Goal: Information Seeking & Learning: Check status

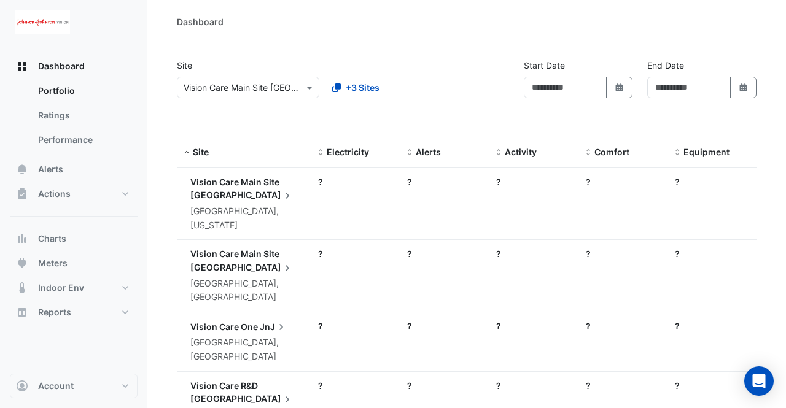
type input "**********"
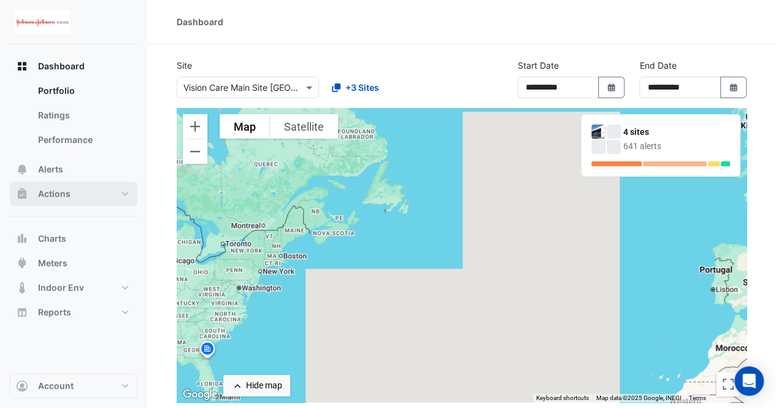
click at [71, 199] on button "Actions" at bounding box center [74, 194] width 128 height 25
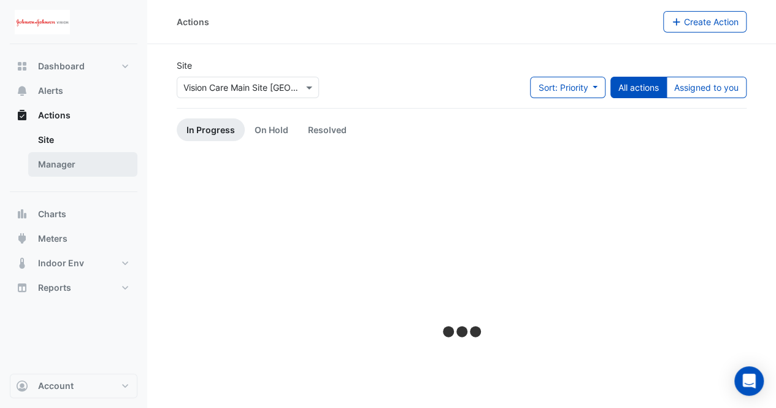
click at [52, 157] on link "Manager" at bounding box center [82, 164] width 109 height 25
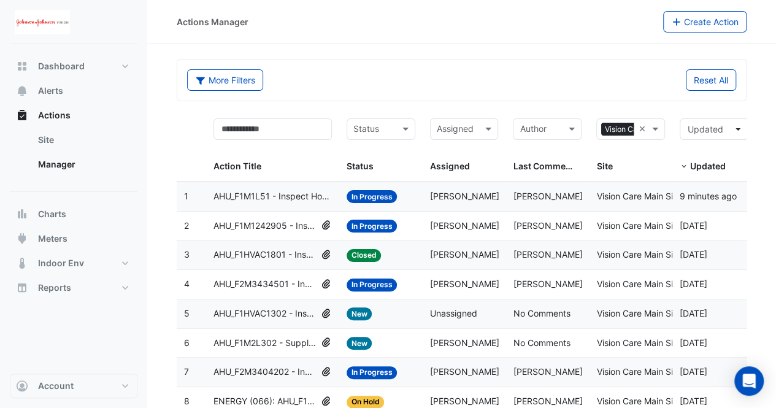
click at [296, 203] on datatable-body-cell "Action Title: AHU_F1M1L51 - Inspect Hot Water Valve Leak" at bounding box center [272, 196] width 133 height 29
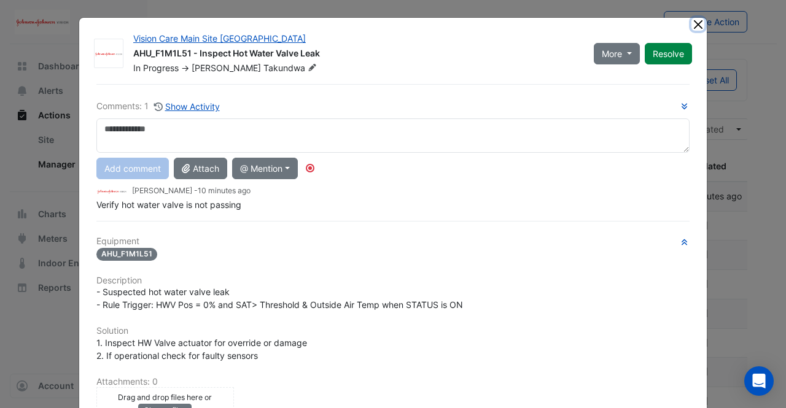
click at [691, 25] on button "Close" at bounding box center [697, 24] width 13 height 13
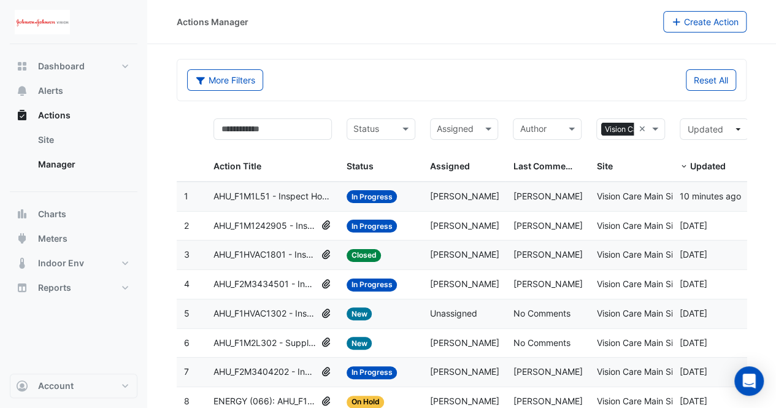
click at [266, 221] on span "AHU_F1M1242905 - Inspect Hot Valve Leakage" at bounding box center [265, 226] width 103 height 14
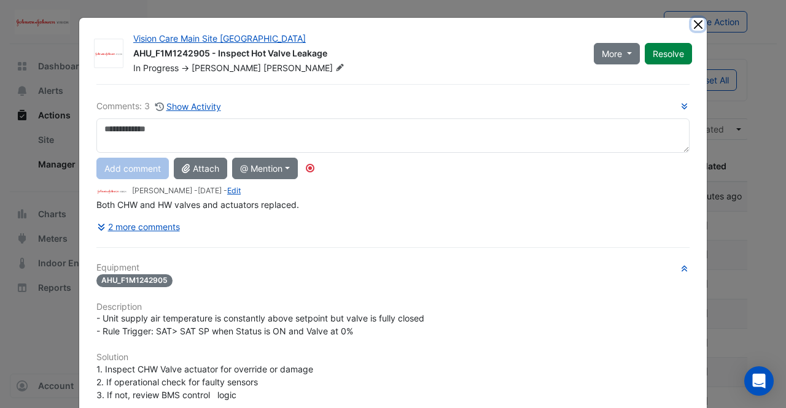
click at [694, 25] on button "Close" at bounding box center [697, 24] width 13 height 13
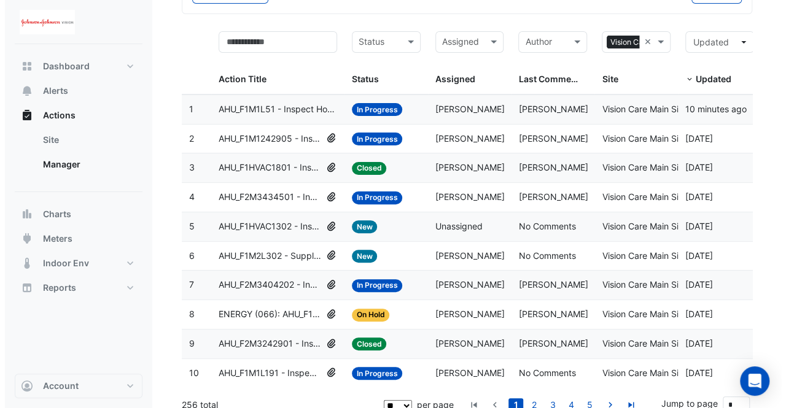
scroll to position [95, 0]
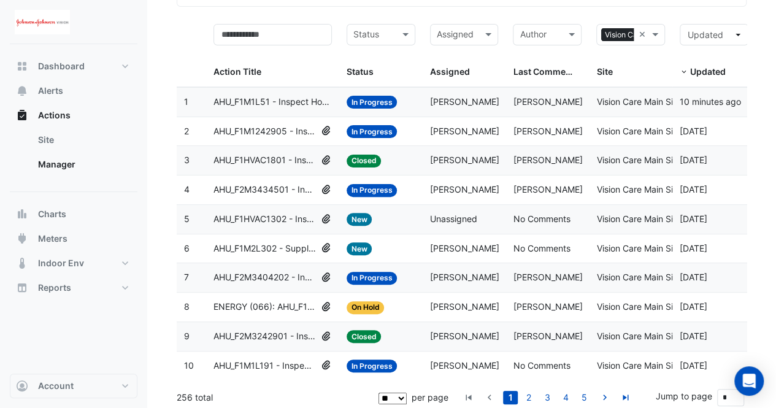
click at [473, 130] on span "[PERSON_NAME]" at bounding box center [464, 131] width 69 height 10
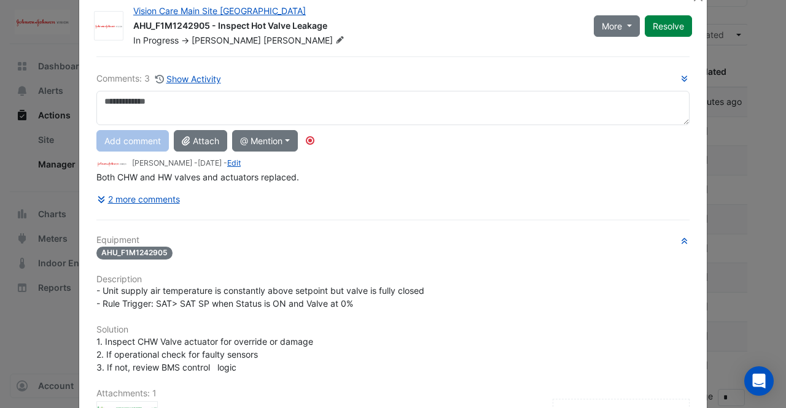
scroll to position [28, 0]
click at [129, 215] on div "Comments: 3 Show Activity Add comment Attach @ Mention CIM BACER Notifications …" at bounding box center [393, 328] width 608 height 544
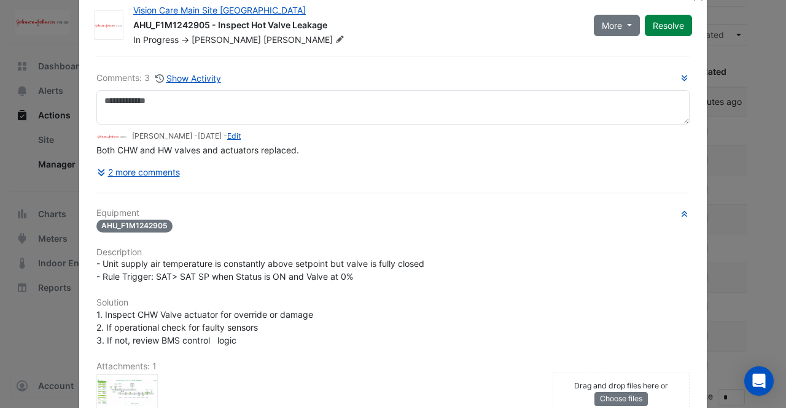
click at [122, 212] on h6 "Equipment" at bounding box center [392, 213] width 593 height 10
click at [133, 180] on button "2 more comments" at bounding box center [138, 171] width 84 height 21
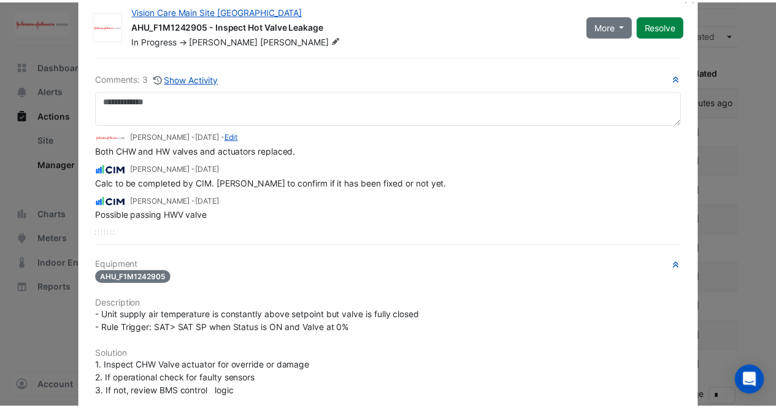
scroll to position [0, 0]
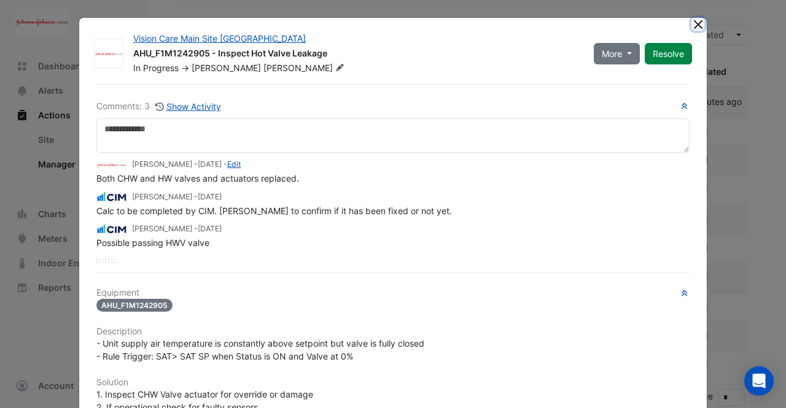
click at [694, 20] on button "Close" at bounding box center [697, 24] width 13 height 13
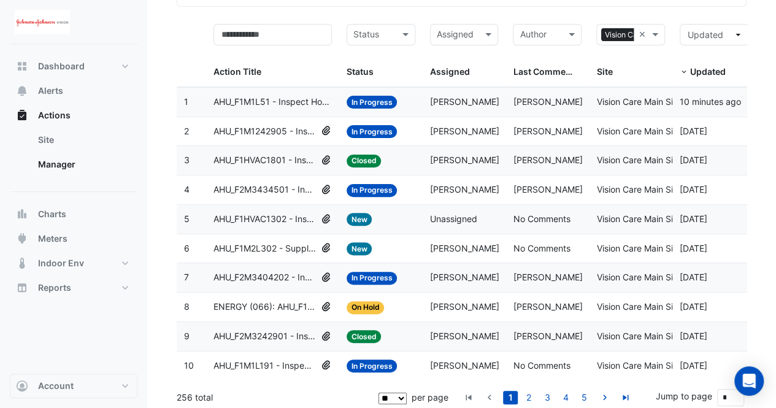
click at [462, 126] on span "[PERSON_NAME]" at bounding box center [464, 131] width 69 height 10
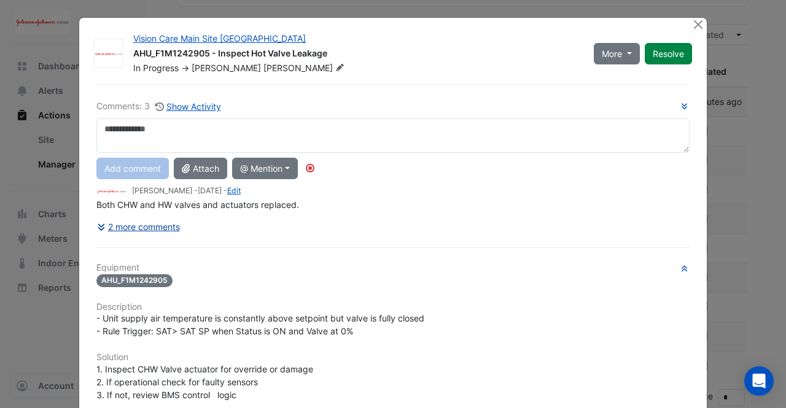
click at [134, 232] on div "Comments: 3 Show Activity Add comment Attach @ Mention CIM BACER Notifications …" at bounding box center [393, 356] width 608 height 544
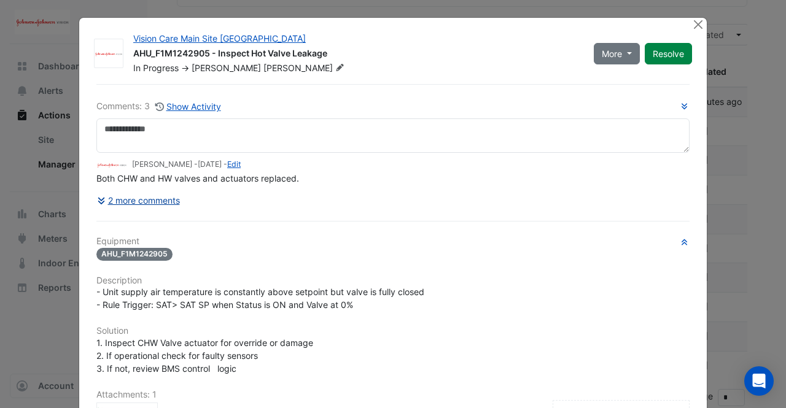
click at [154, 194] on button "2 more comments" at bounding box center [138, 200] width 84 height 21
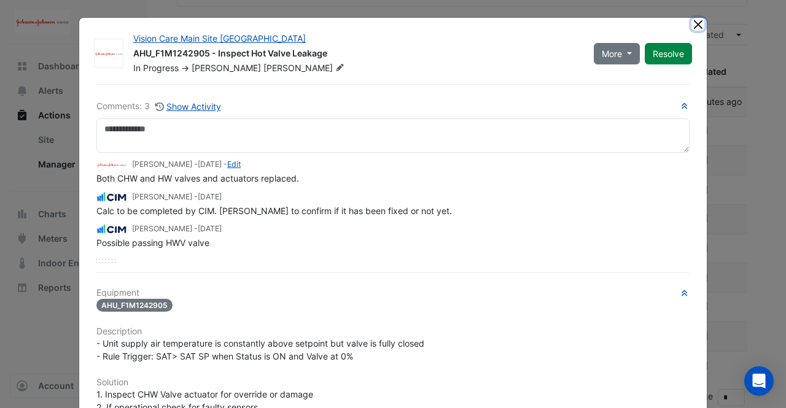
click at [694, 21] on button "Close" at bounding box center [697, 24] width 13 height 13
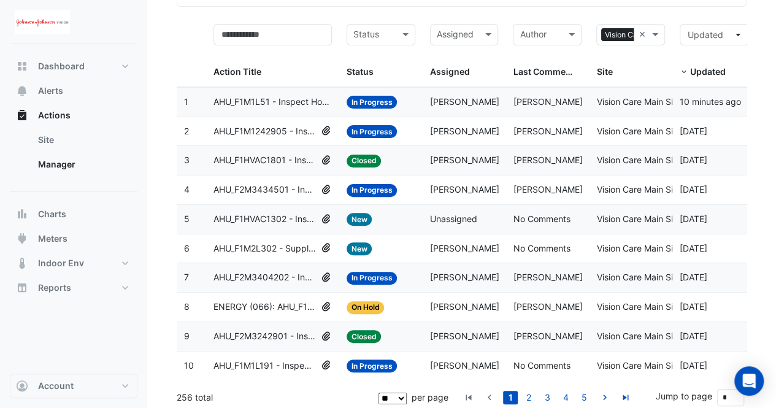
click at [287, 183] on span "AHU_F2M3434501 - Inspect Hot Water Valve Leak" at bounding box center [265, 190] width 103 height 14
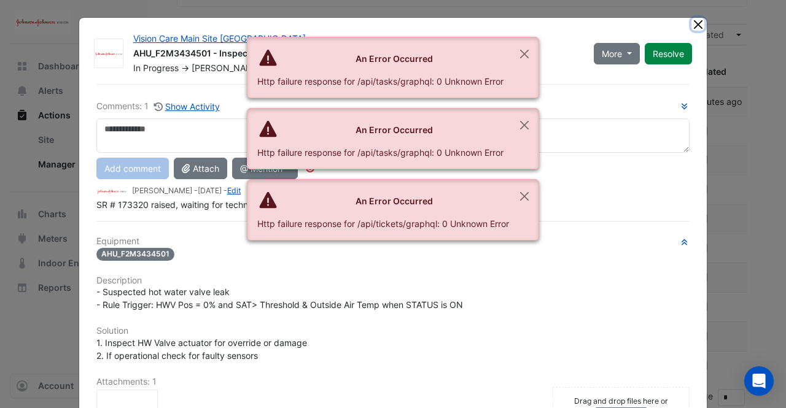
click at [691, 28] on button "Close" at bounding box center [697, 24] width 13 height 13
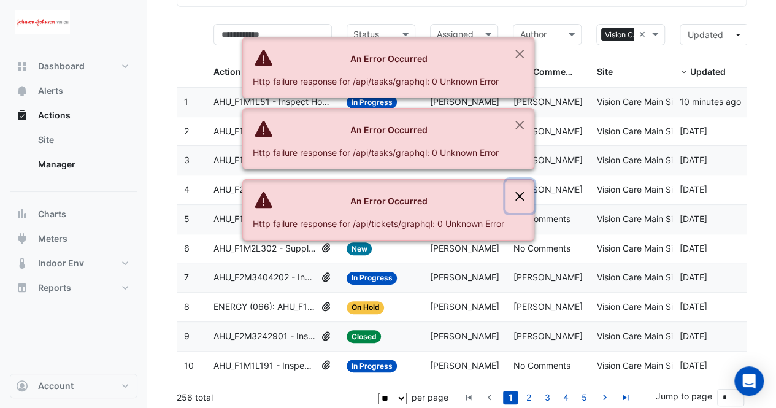
click at [517, 196] on button "Close" at bounding box center [520, 196] width 28 height 33
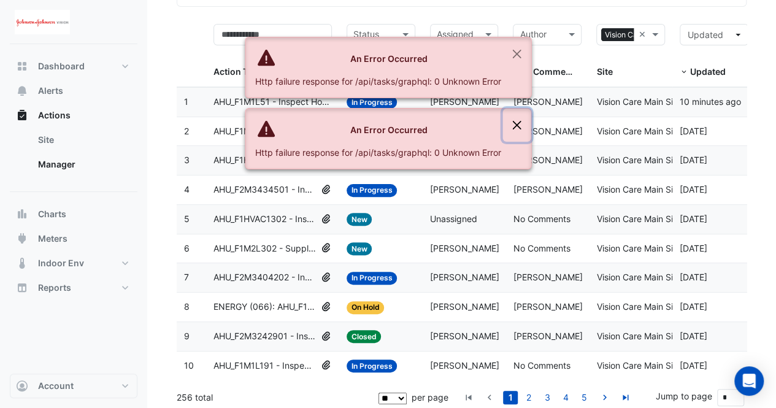
click at [517, 120] on button "Close" at bounding box center [517, 125] width 28 height 33
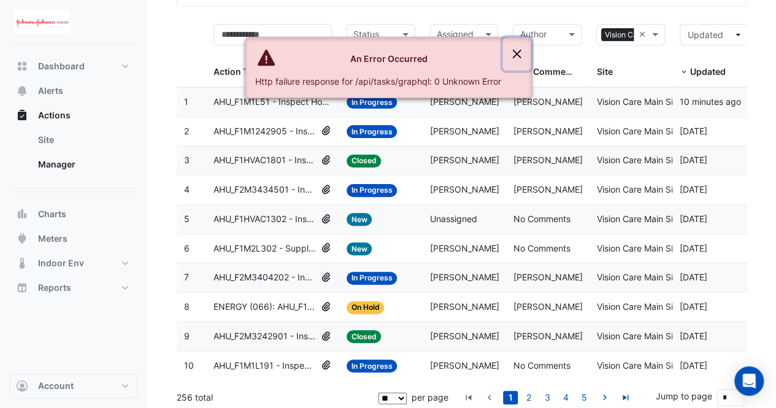
click at [522, 49] on button "Close" at bounding box center [517, 53] width 28 height 33
